Goal: Task Accomplishment & Management: Use online tool/utility

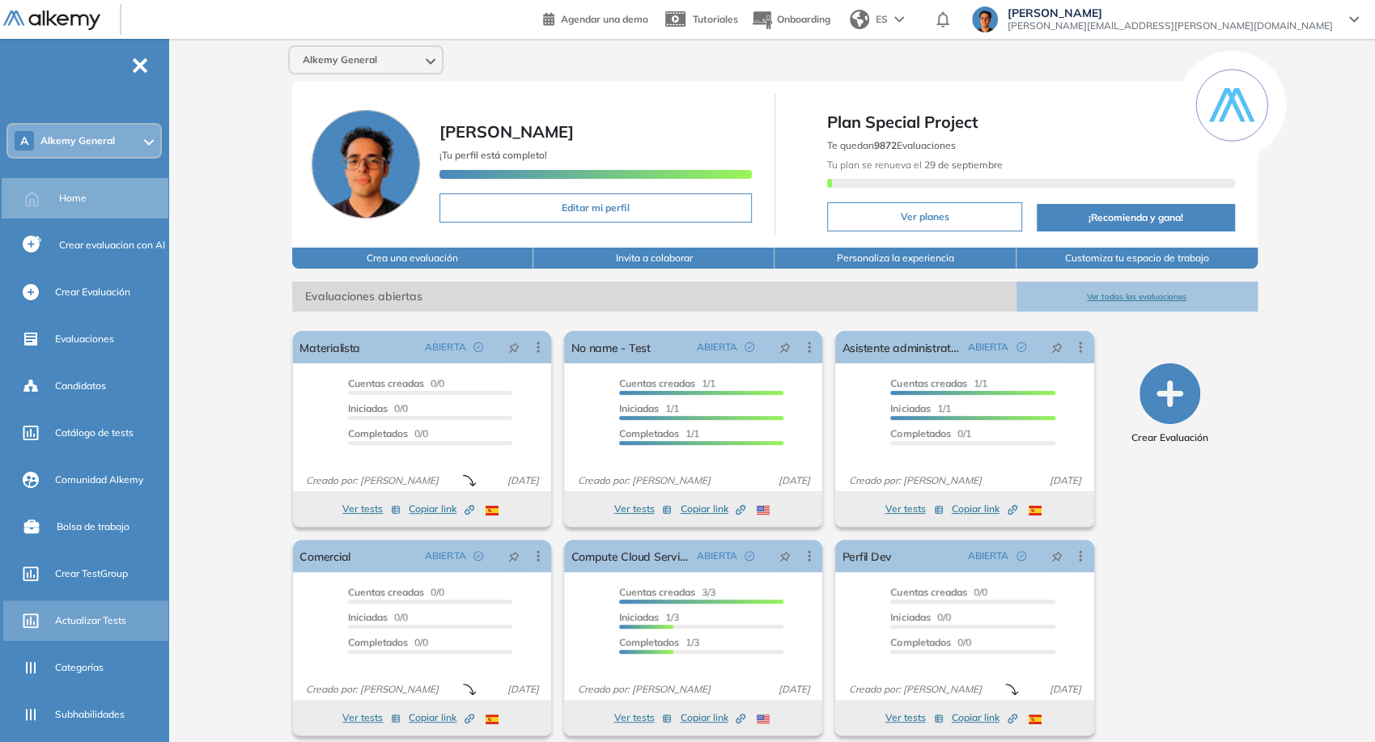
click at [114, 614] on span "Actualizar Tests" at bounding box center [90, 621] width 71 height 15
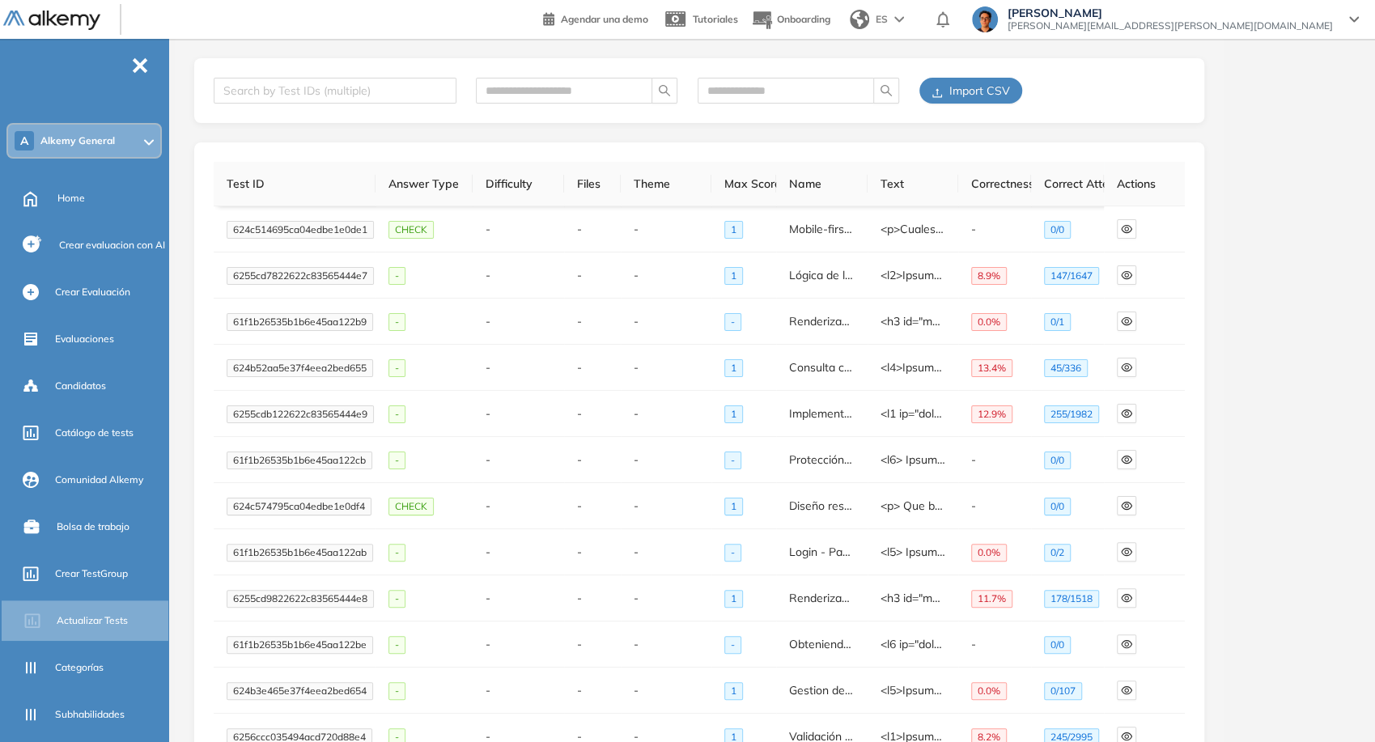
click at [1005, 90] on span "Import CSV" at bounding box center [979, 91] width 61 height 18
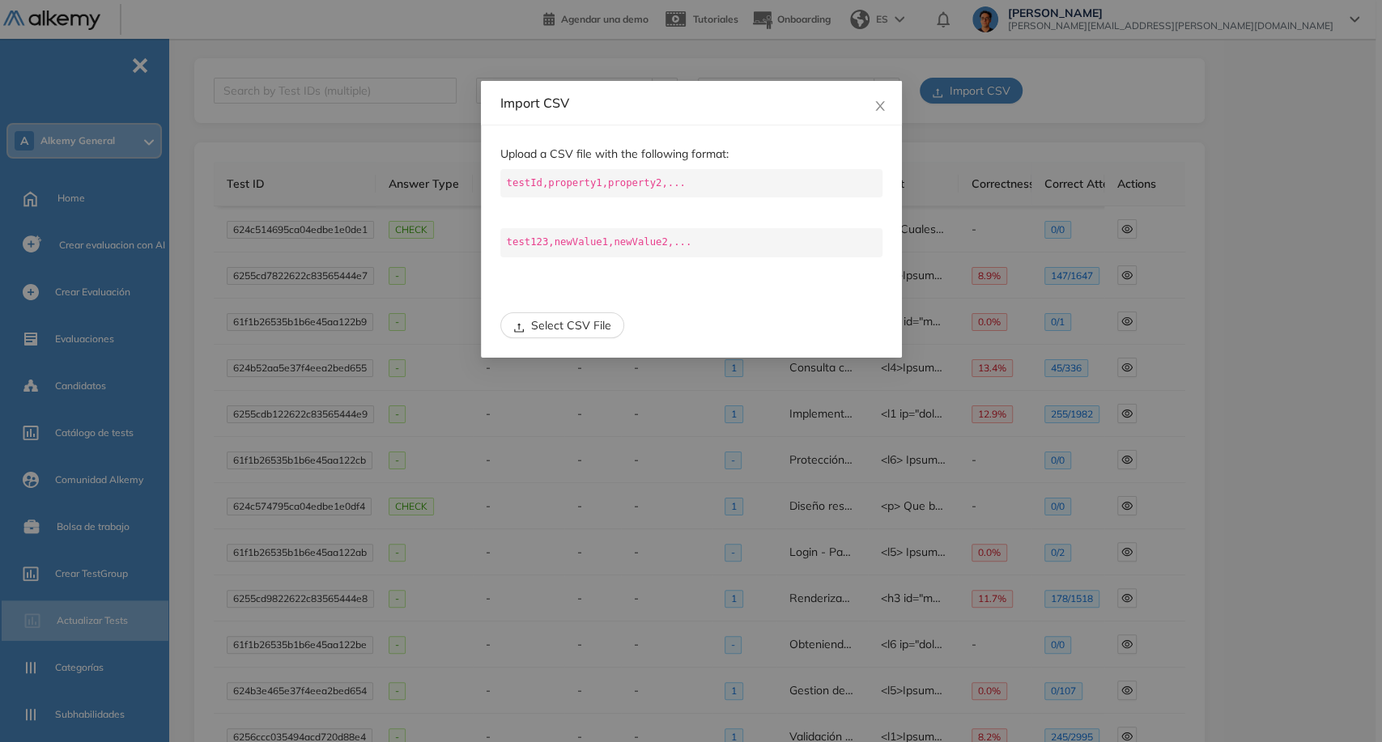
click at [593, 305] on div "Upload a CSV file with the following format: testId,property1,property2,... tes…" at bounding box center [691, 241] width 382 height 193
click at [588, 327] on span "Select CSV File" at bounding box center [571, 325] width 80 height 18
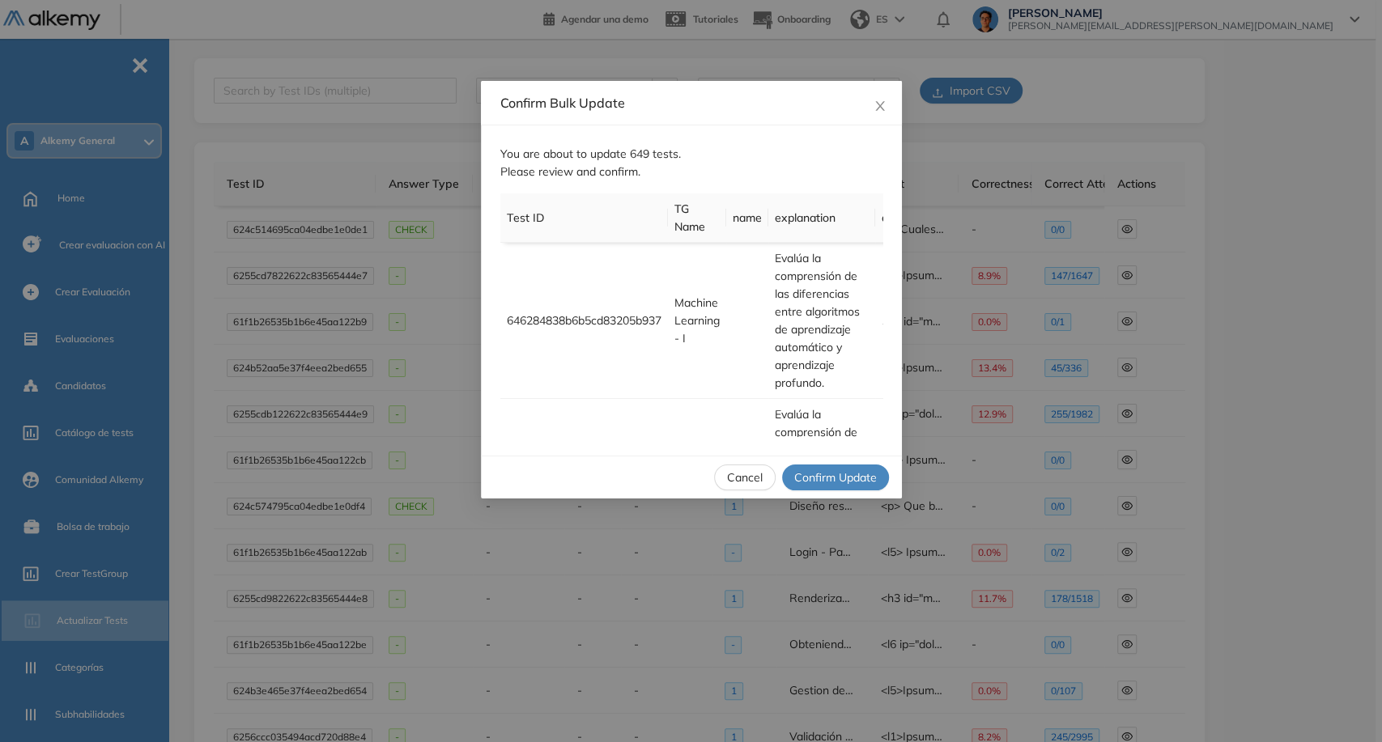
click at [832, 478] on span "Confirm Update" at bounding box center [835, 478] width 83 height 18
click at [873, 107] on icon "close" at bounding box center [879, 106] width 13 height 13
